Goal: Task Accomplishment & Management: Manage account settings

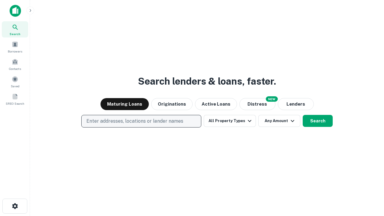
click at [141, 121] on p "Enter addresses, locations or lender names" at bounding box center [134, 121] width 97 height 7
type input "**********"
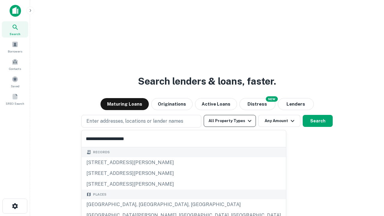
click at [143, 205] on div "Santa Monica, CA, USA" at bounding box center [184, 204] width 204 height 11
click at [230, 121] on button "All Property Types" at bounding box center [230, 121] width 52 height 12
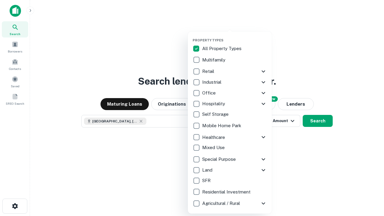
click at [235, 36] on button "button" at bounding box center [235, 36] width 84 height 0
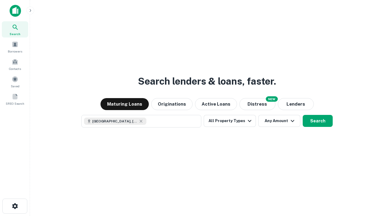
scroll to position [10, 0]
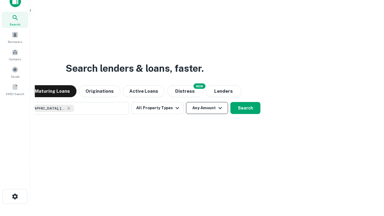
click at [186, 102] on button "Any Amount" at bounding box center [207, 108] width 42 height 12
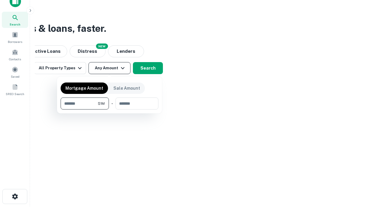
type input "*******"
click at [109, 109] on button "button" at bounding box center [110, 109] width 98 height 0
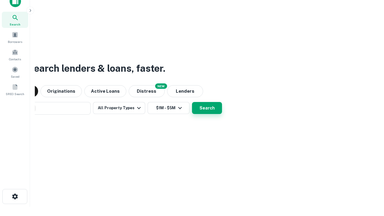
click at [192, 102] on button "Search" at bounding box center [207, 108] width 30 height 12
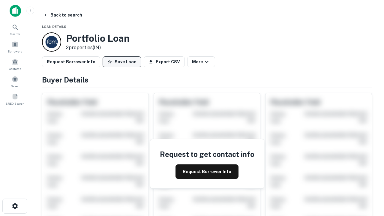
click at [122, 62] on button "Save Loan" at bounding box center [122, 61] width 39 height 11
click at [123, 62] on button "Loan Saved" at bounding box center [123, 61] width 41 height 11
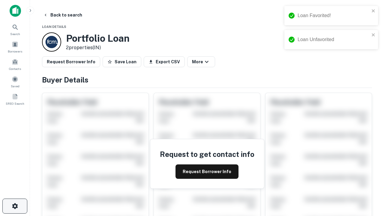
click at [15, 206] on icon "button" at bounding box center [14, 205] width 7 height 7
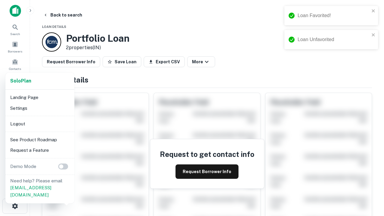
click at [40, 124] on li "Logout" at bounding box center [40, 123] width 64 height 11
